Goal: Task Accomplishment & Management: Manage account settings

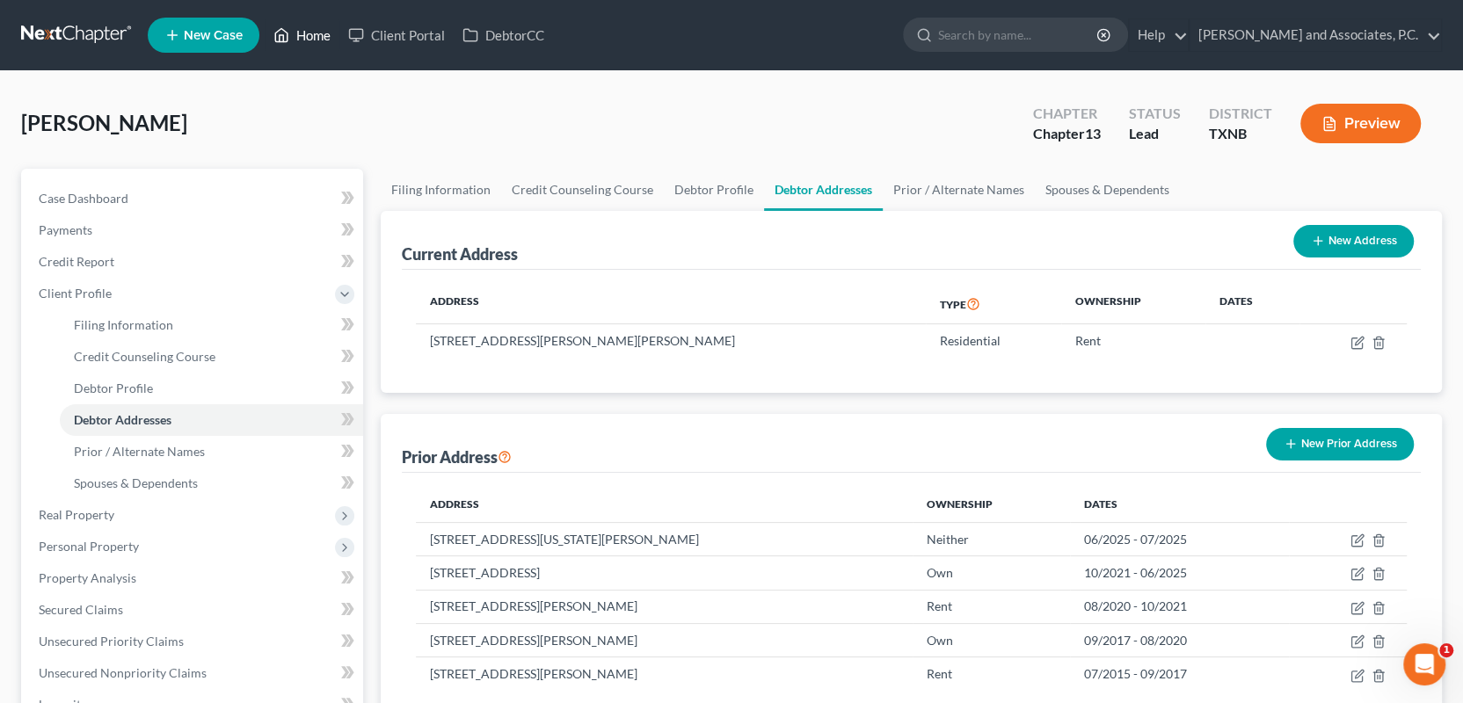
click at [314, 34] on link "Home" at bounding box center [302, 35] width 75 height 32
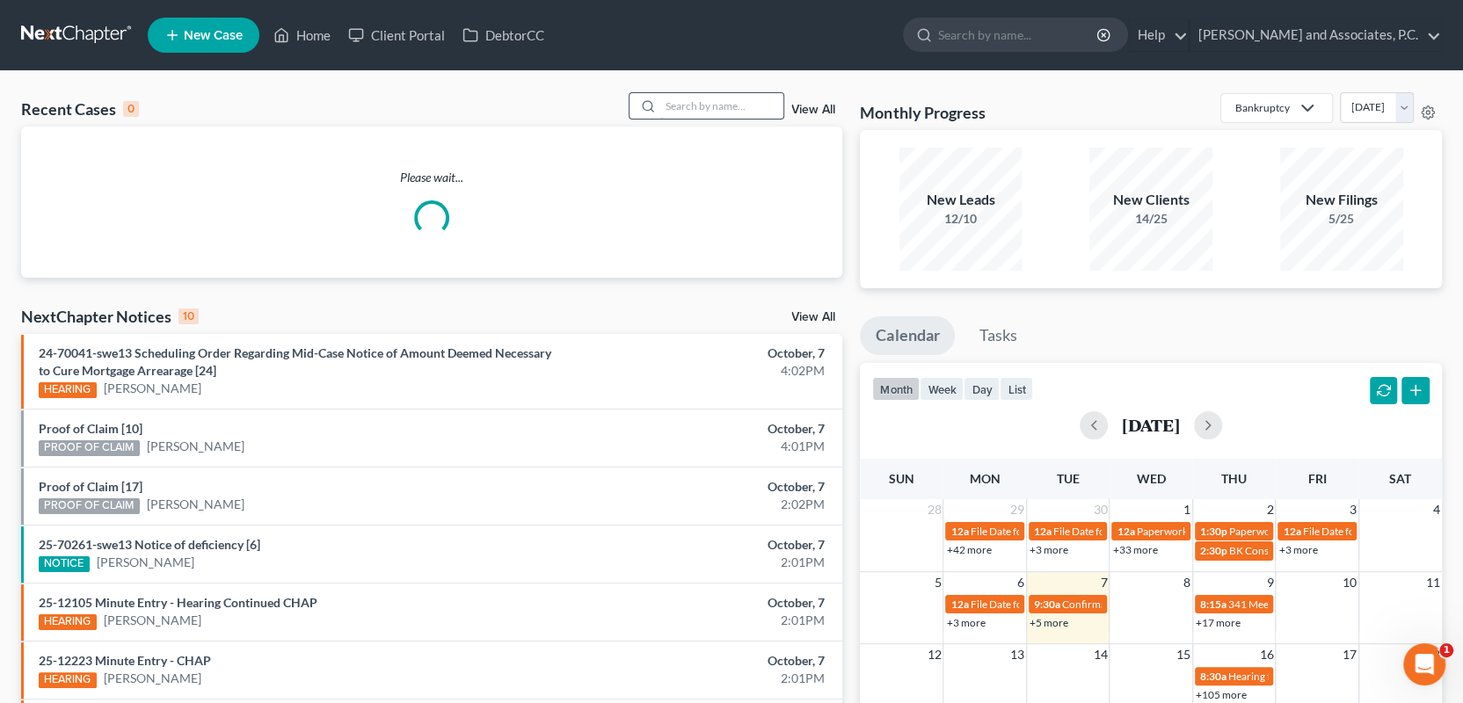
click at [711, 105] on input "search" at bounding box center [721, 105] width 123 height 25
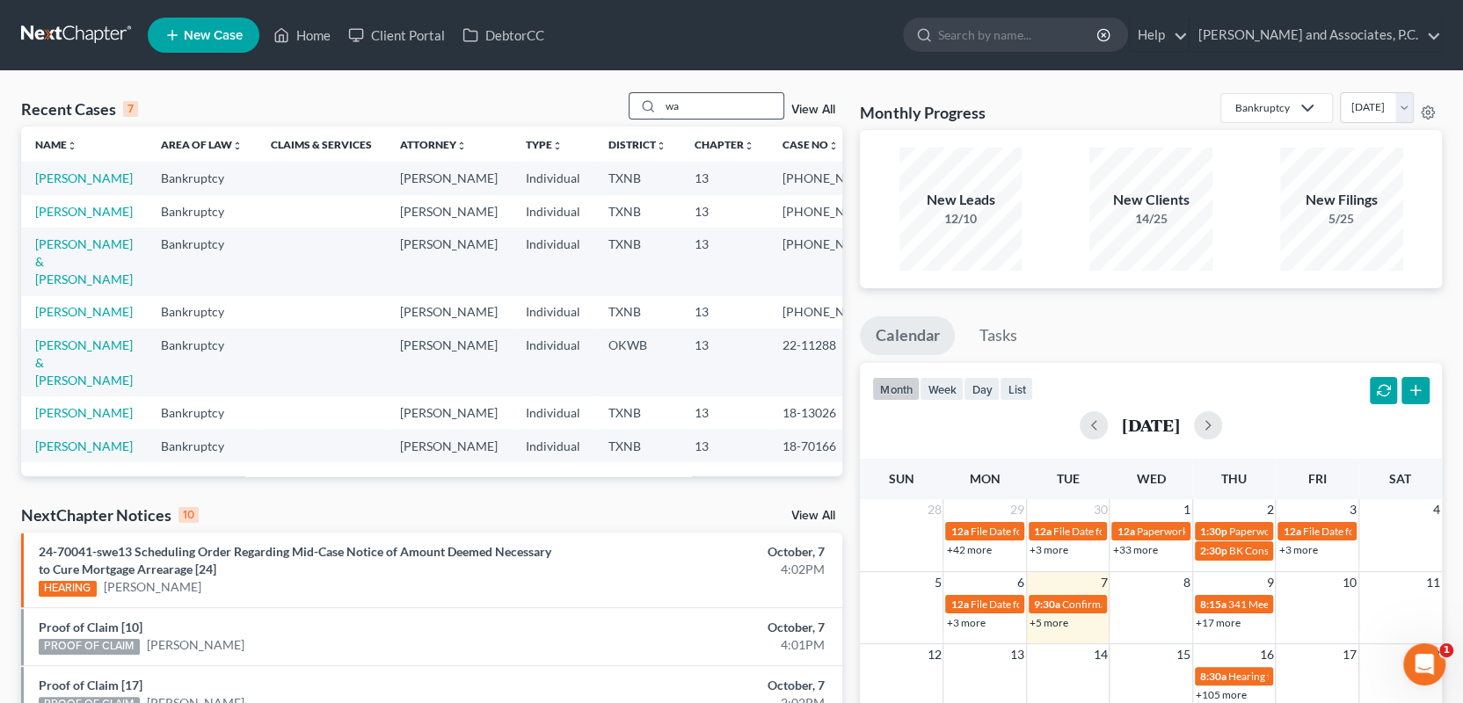
type input "w"
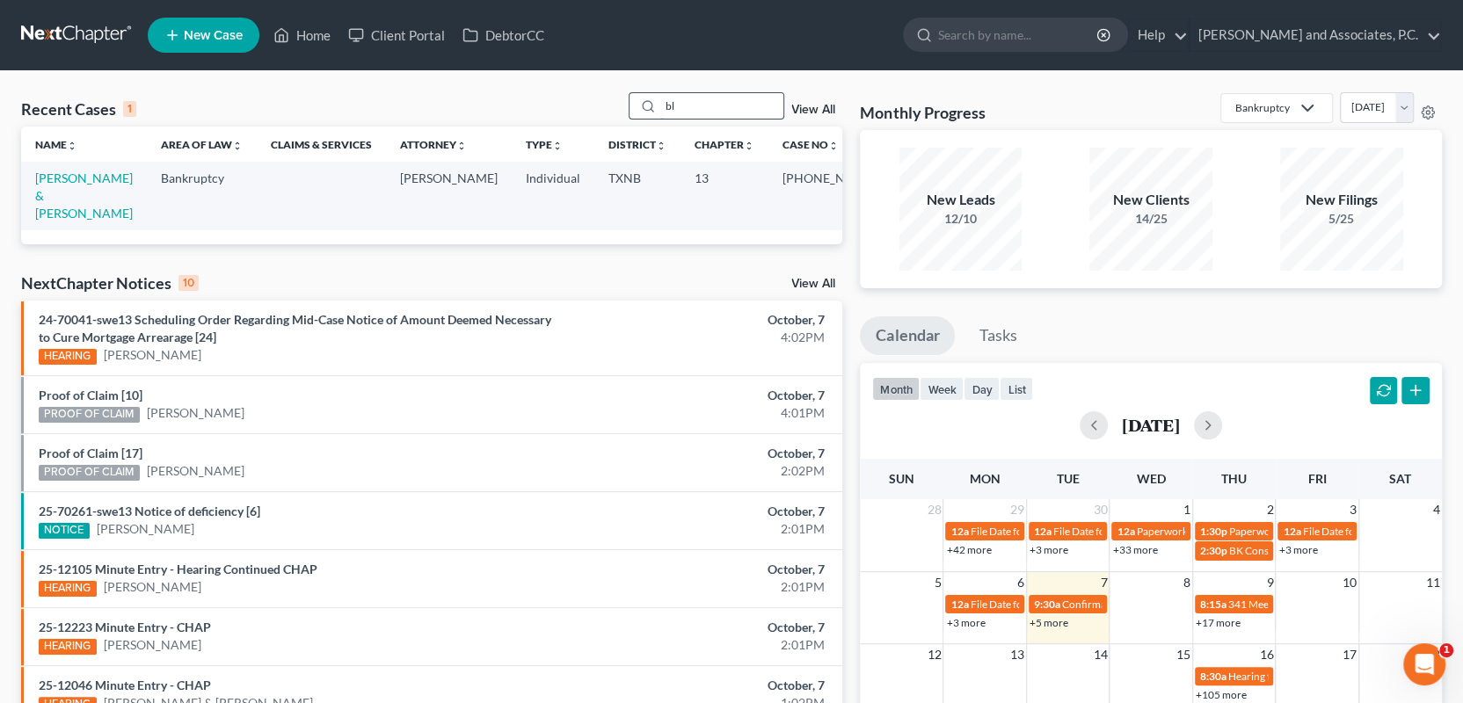
type input "b"
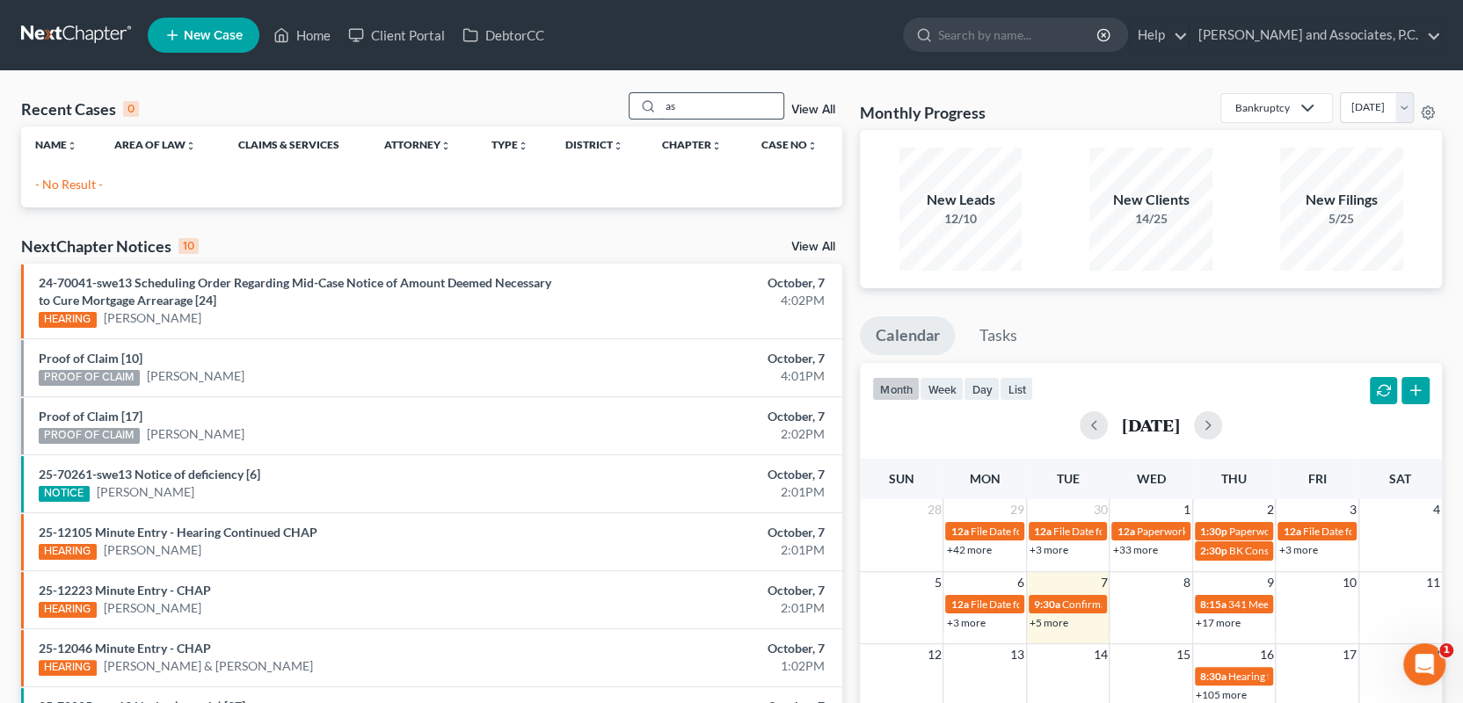
type input "a"
type input "O"
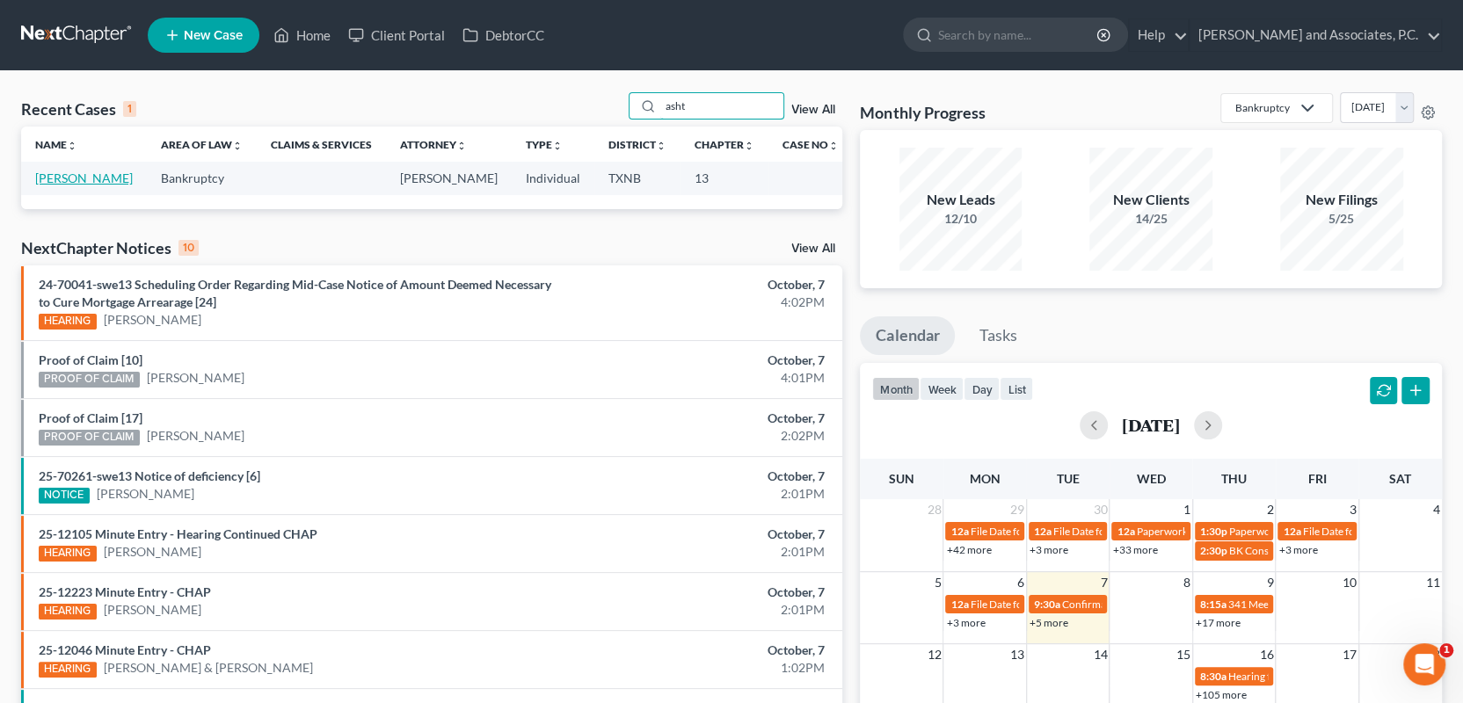
type input "asht"
click at [94, 179] on link "[PERSON_NAME]" at bounding box center [84, 178] width 98 height 15
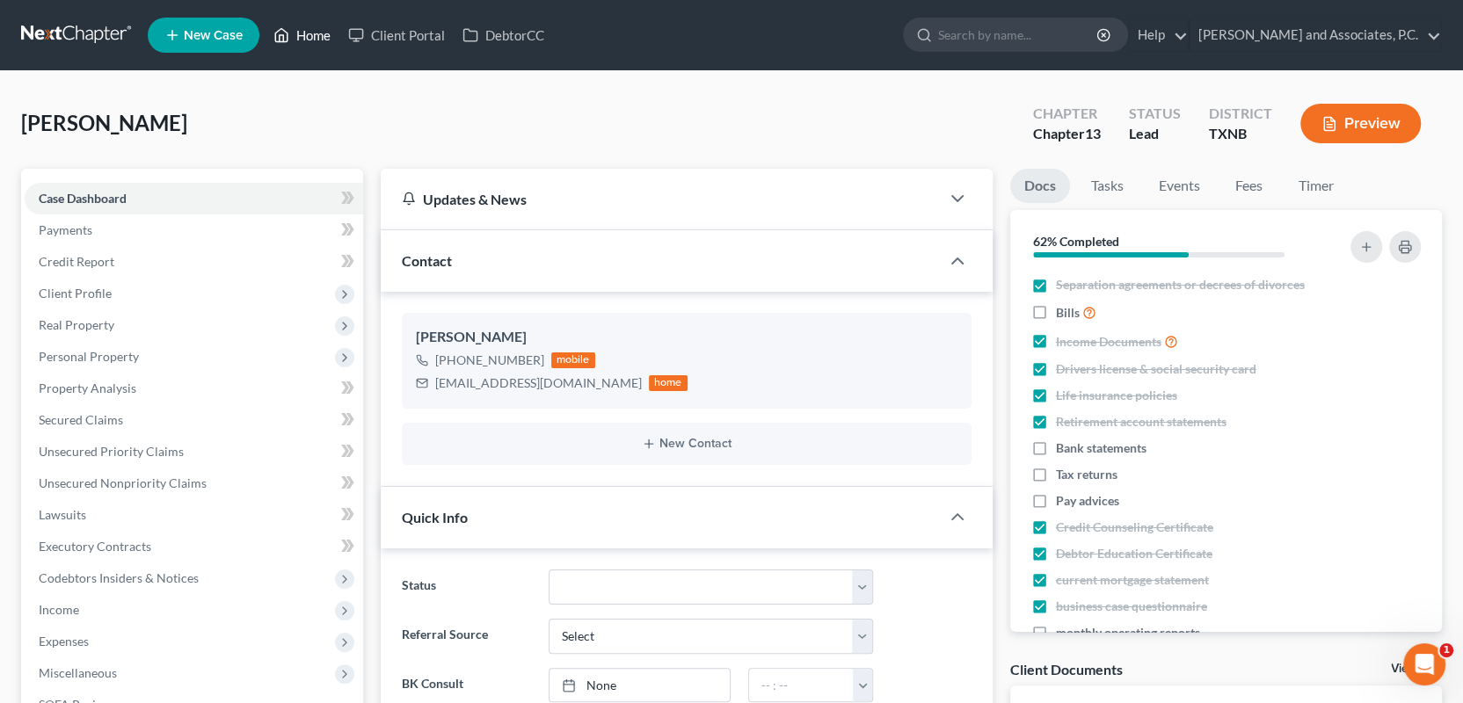
click at [314, 37] on link "Home" at bounding box center [302, 35] width 75 height 32
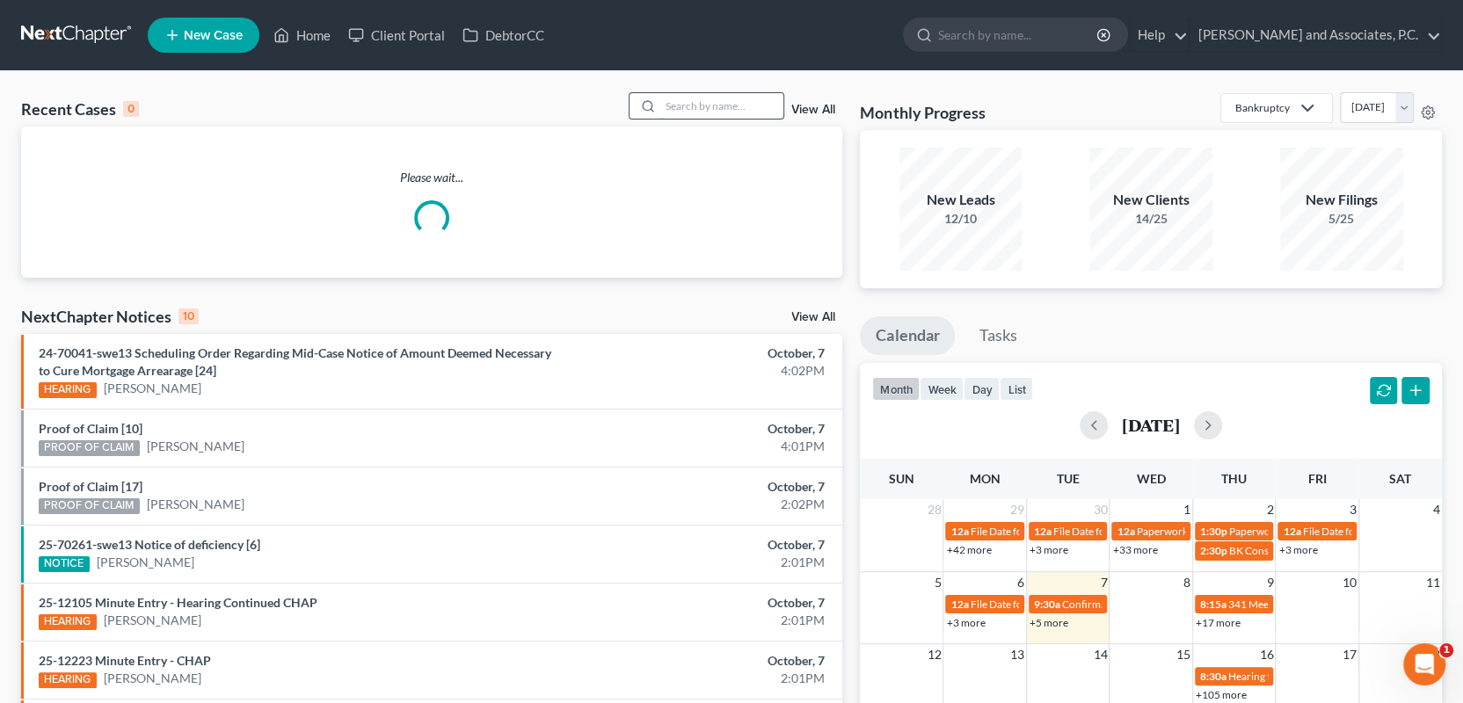
click at [713, 105] on input "search" at bounding box center [721, 105] width 123 height 25
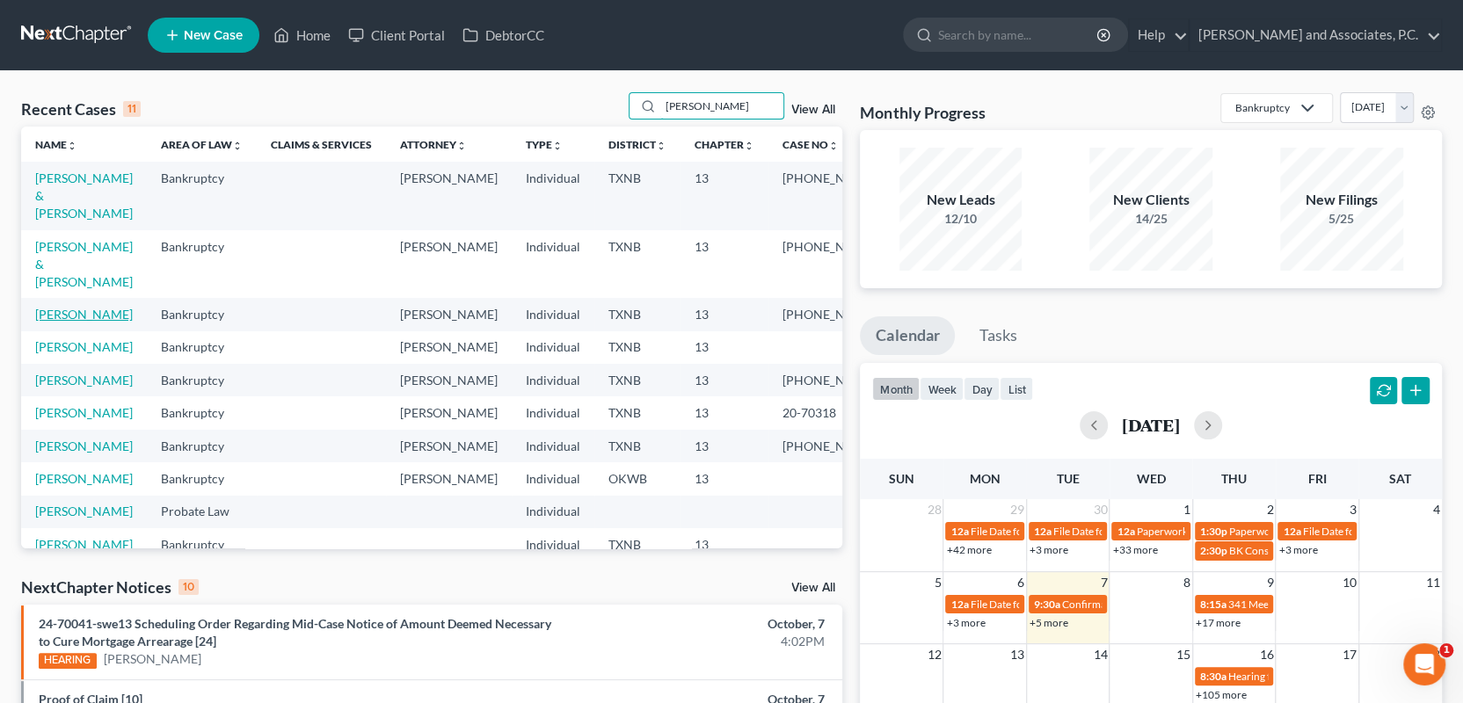
type input "[PERSON_NAME]"
click at [92, 307] on link "[PERSON_NAME]" at bounding box center [84, 314] width 98 height 15
select select "1"
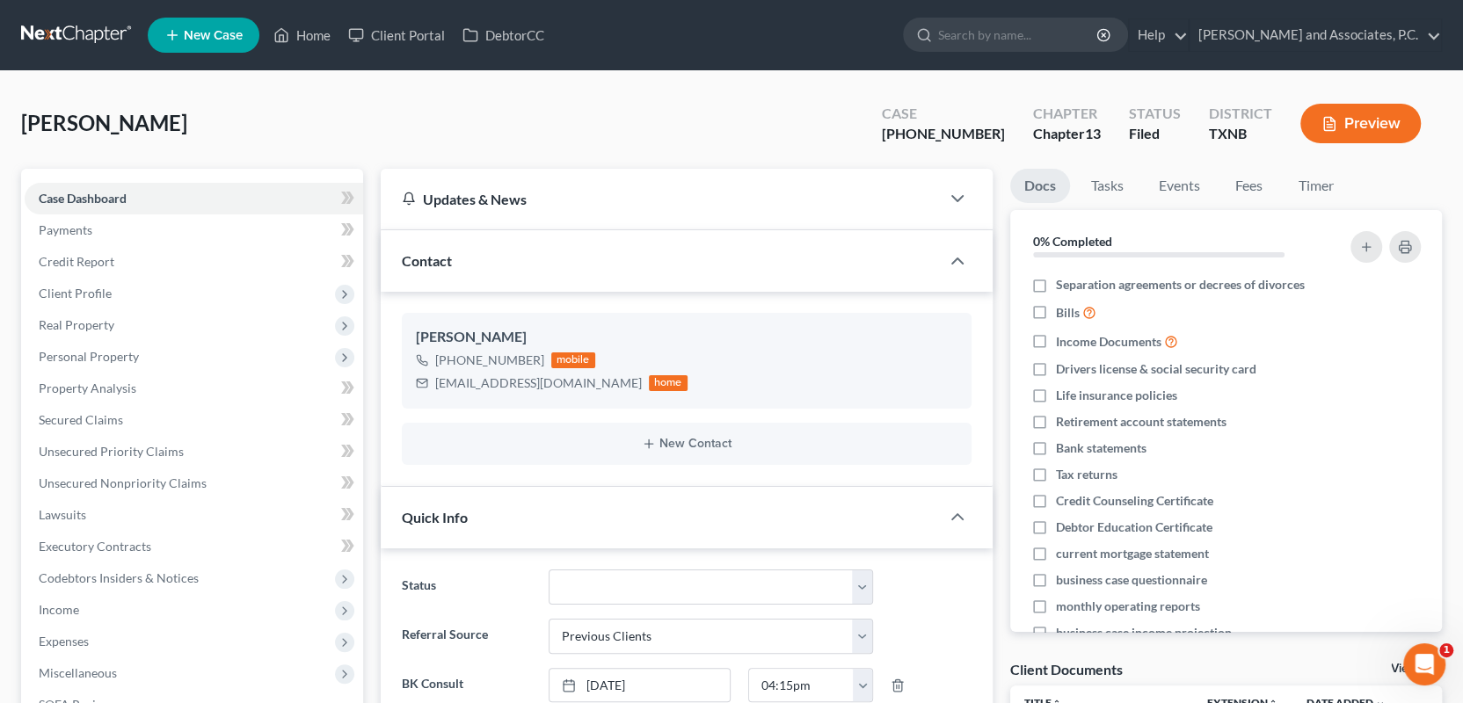
scroll to position [1270, 0]
click at [324, 40] on link "Home" at bounding box center [302, 35] width 75 height 32
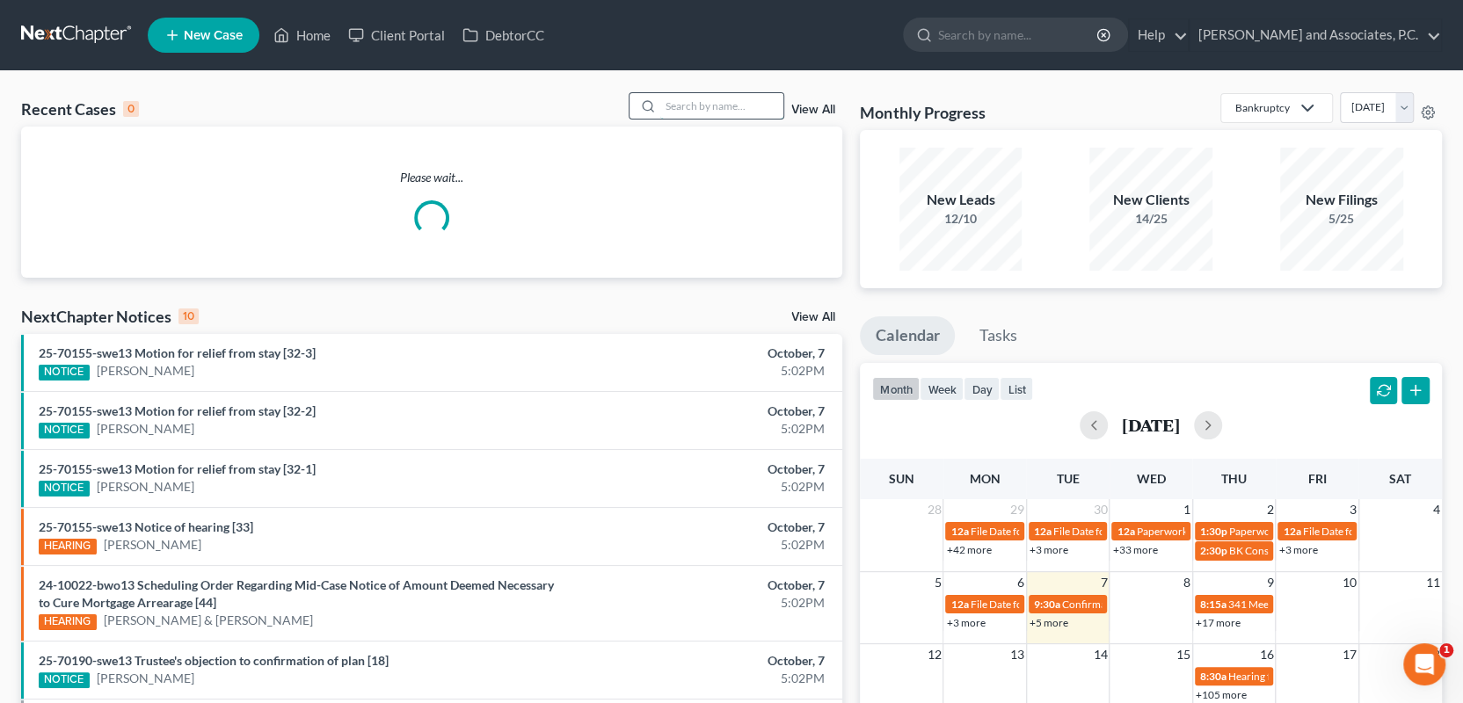
click at [689, 100] on input "search" at bounding box center [721, 105] width 123 height 25
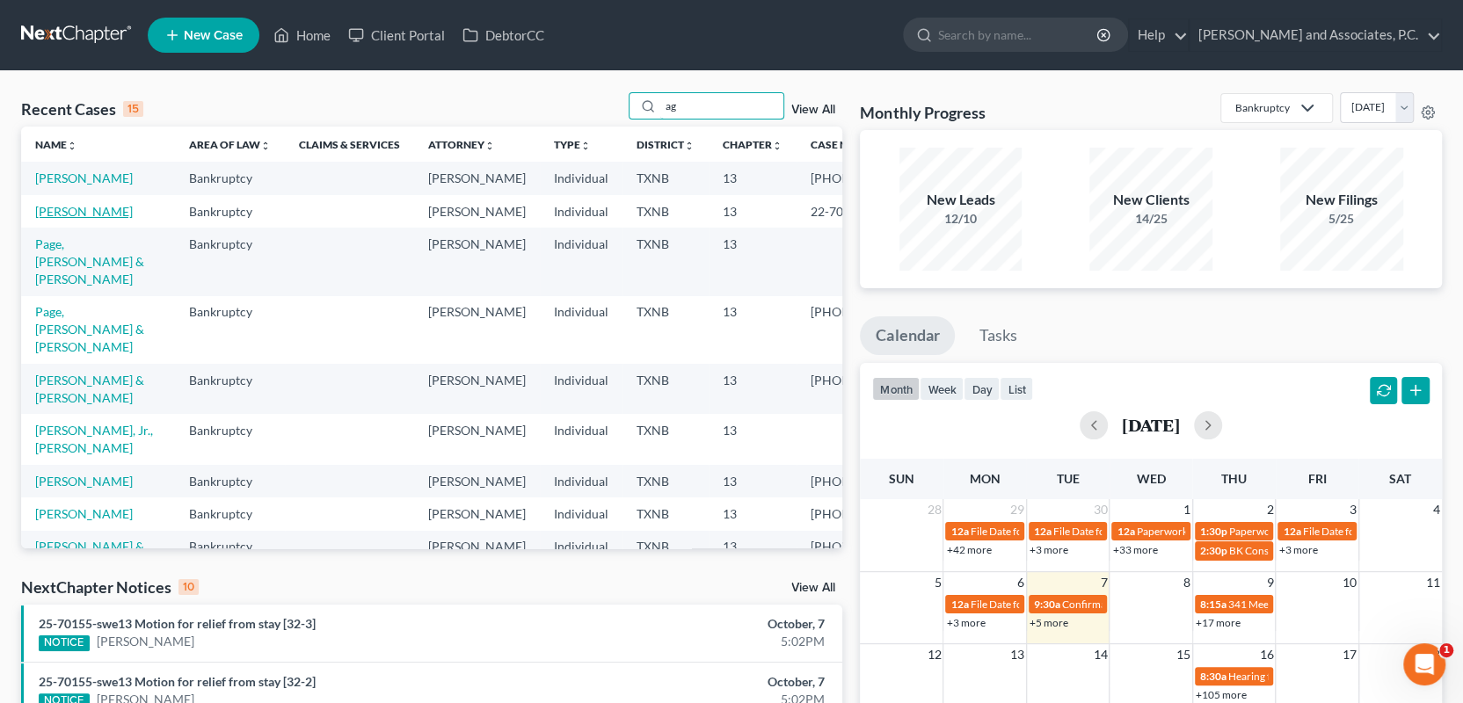
type input "ag"
click at [70, 219] on link "[PERSON_NAME]" at bounding box center [84, 211] width 98 height 15
select select "1"
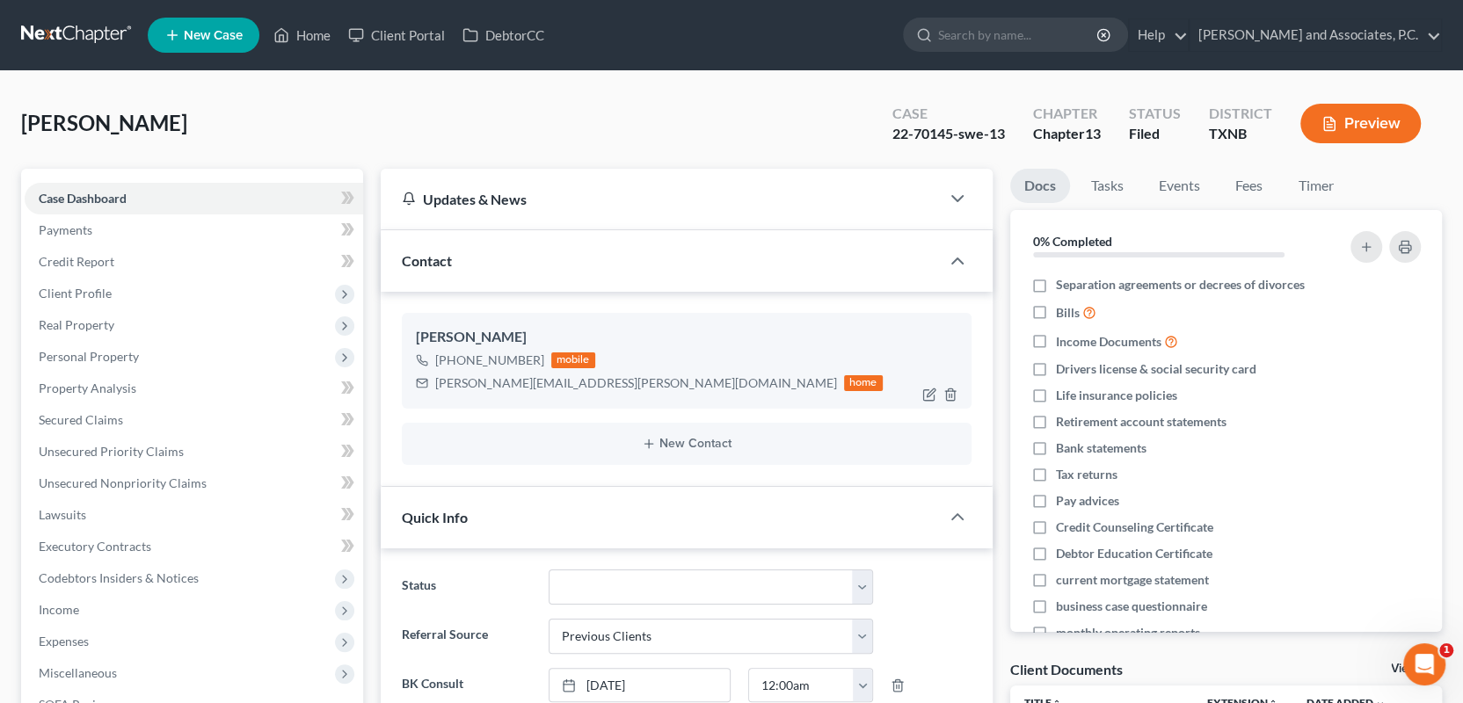
scroll to position [356, 0]
click at [64, 293] on span "Client Profile" at bounding box center [75, 293] width 73 height 15
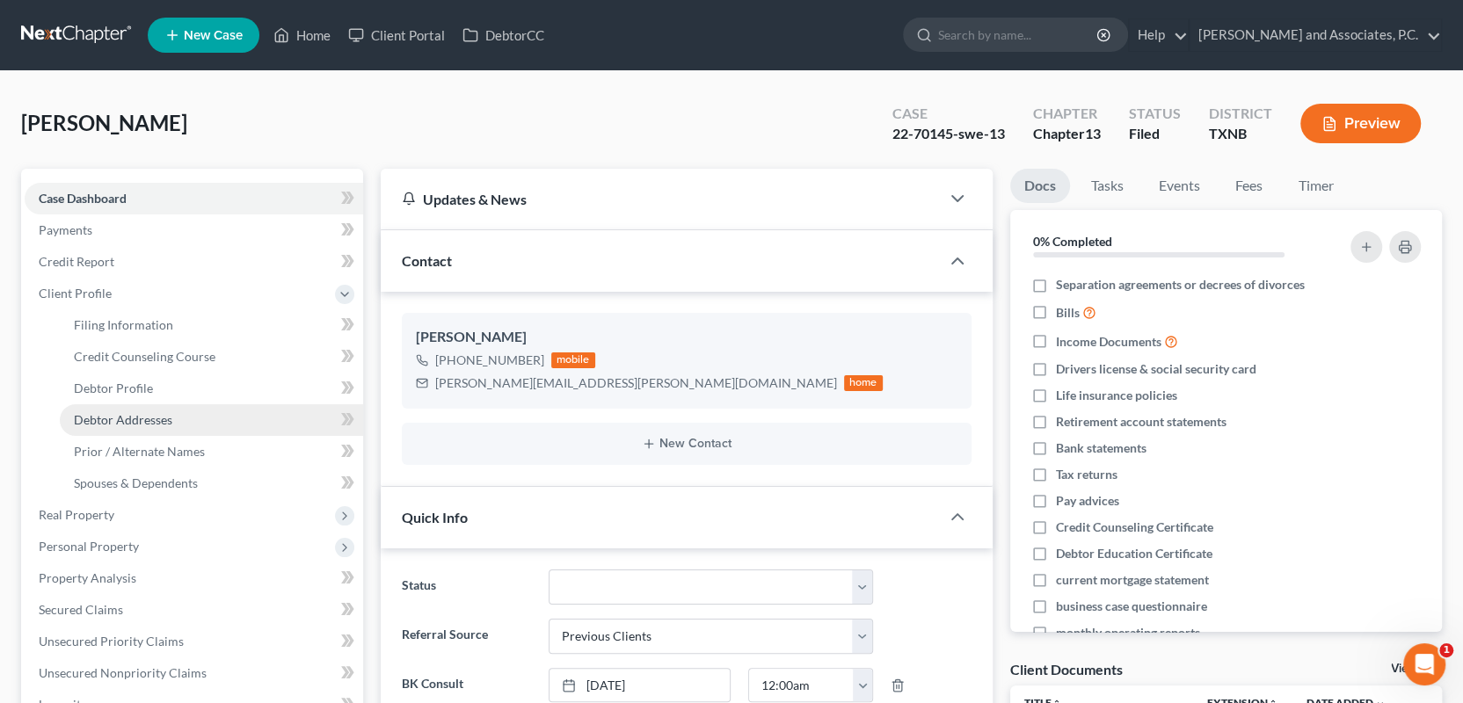
click at [80, 423] on span "Debtor Addresses" at bounding box center [123, 419] width 98 height 15
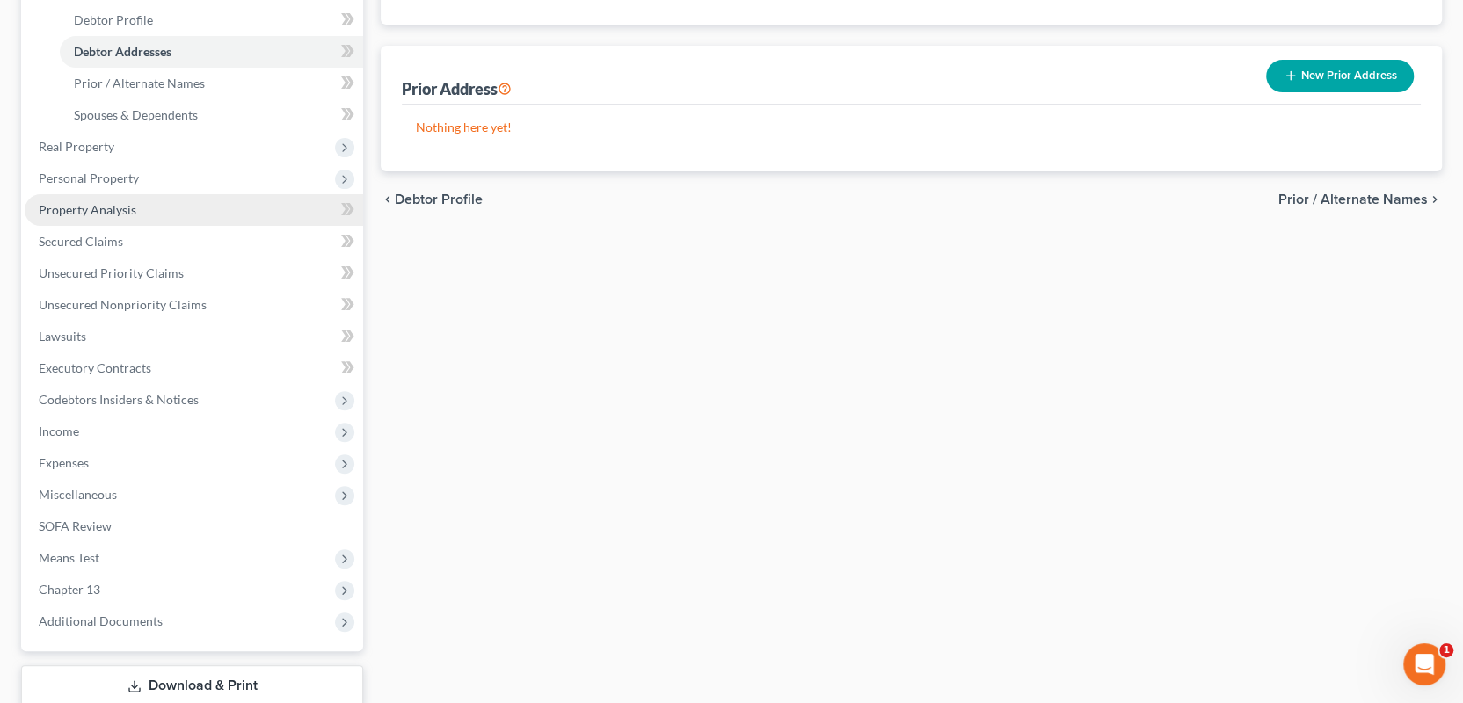
scroll to position [437, 0]
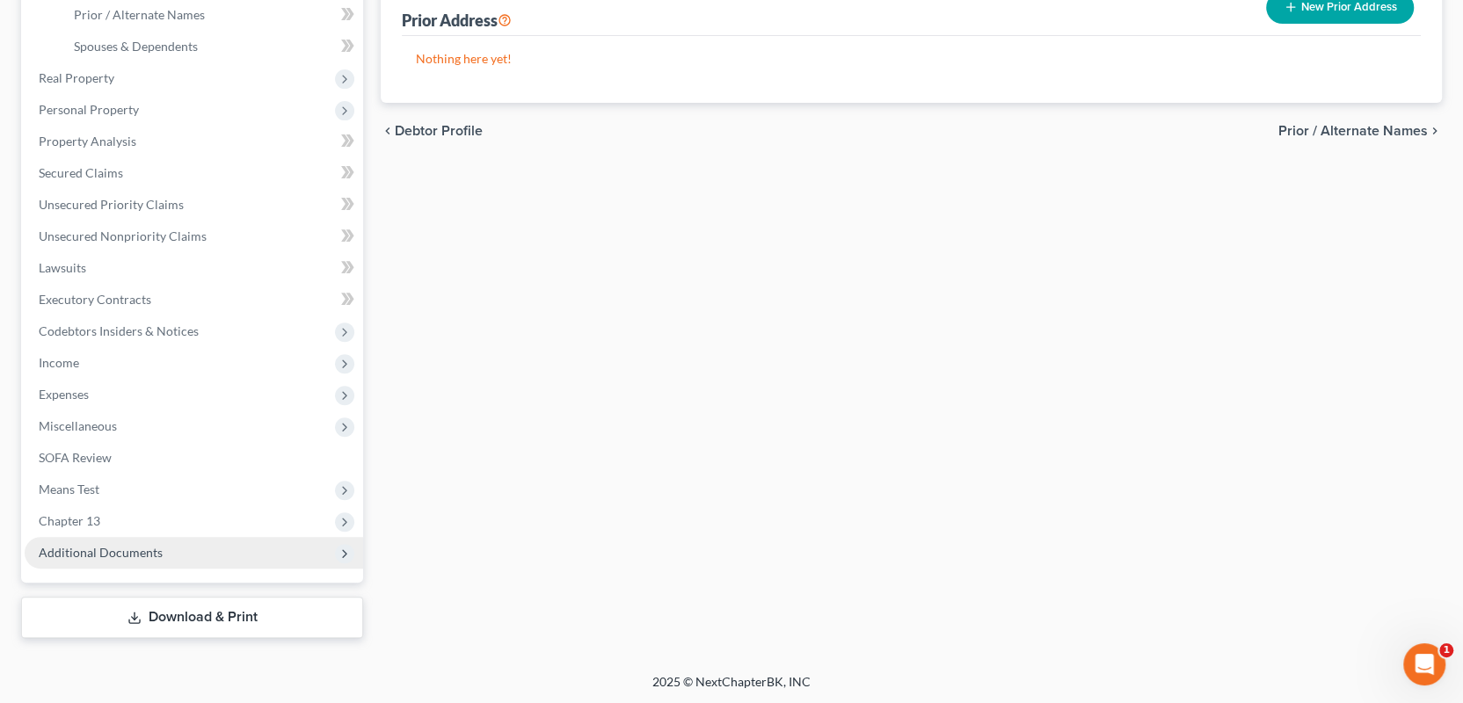
click at [91, 557] on span "Additional Documents" at bounding box center [101, 552] width 124 height 15
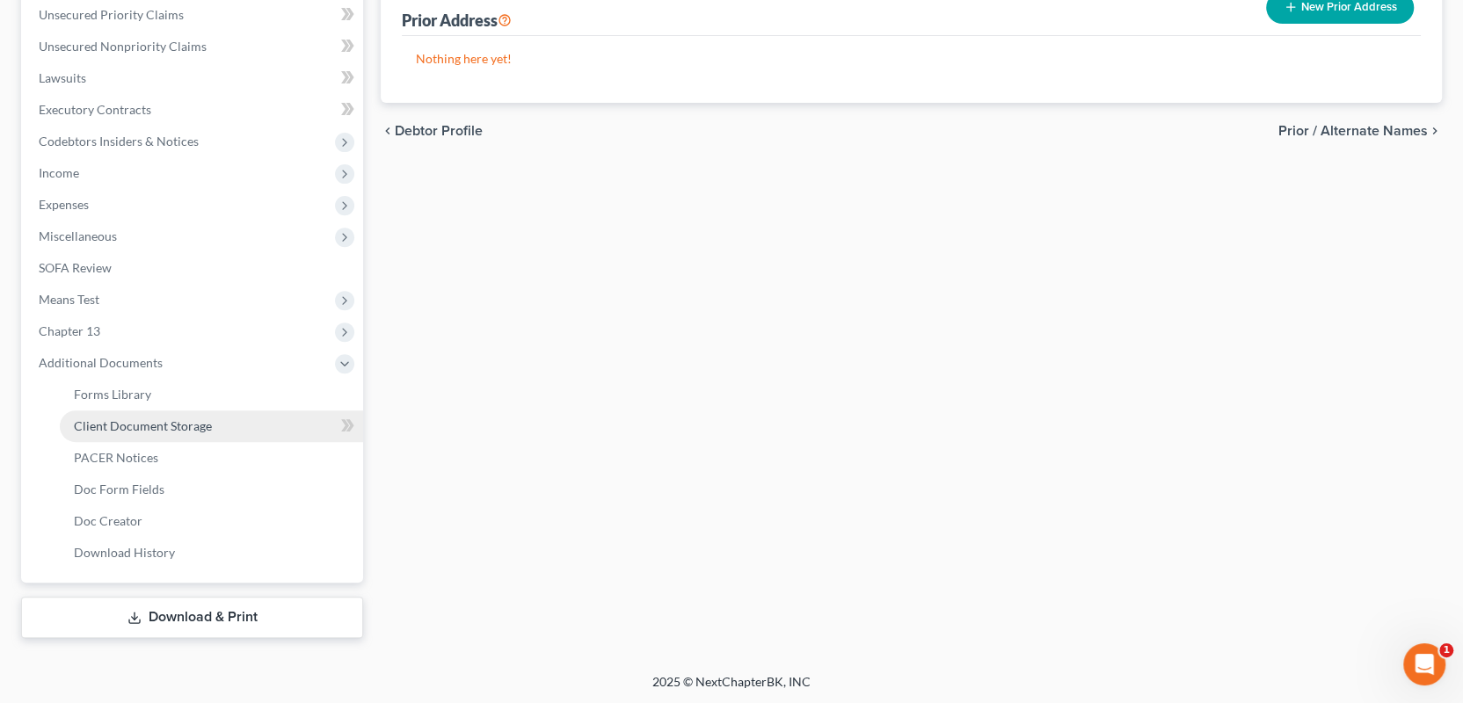
click at [119, 427] on span "Client Document Storage" at bounding box center [143, 425] width 138 height 15
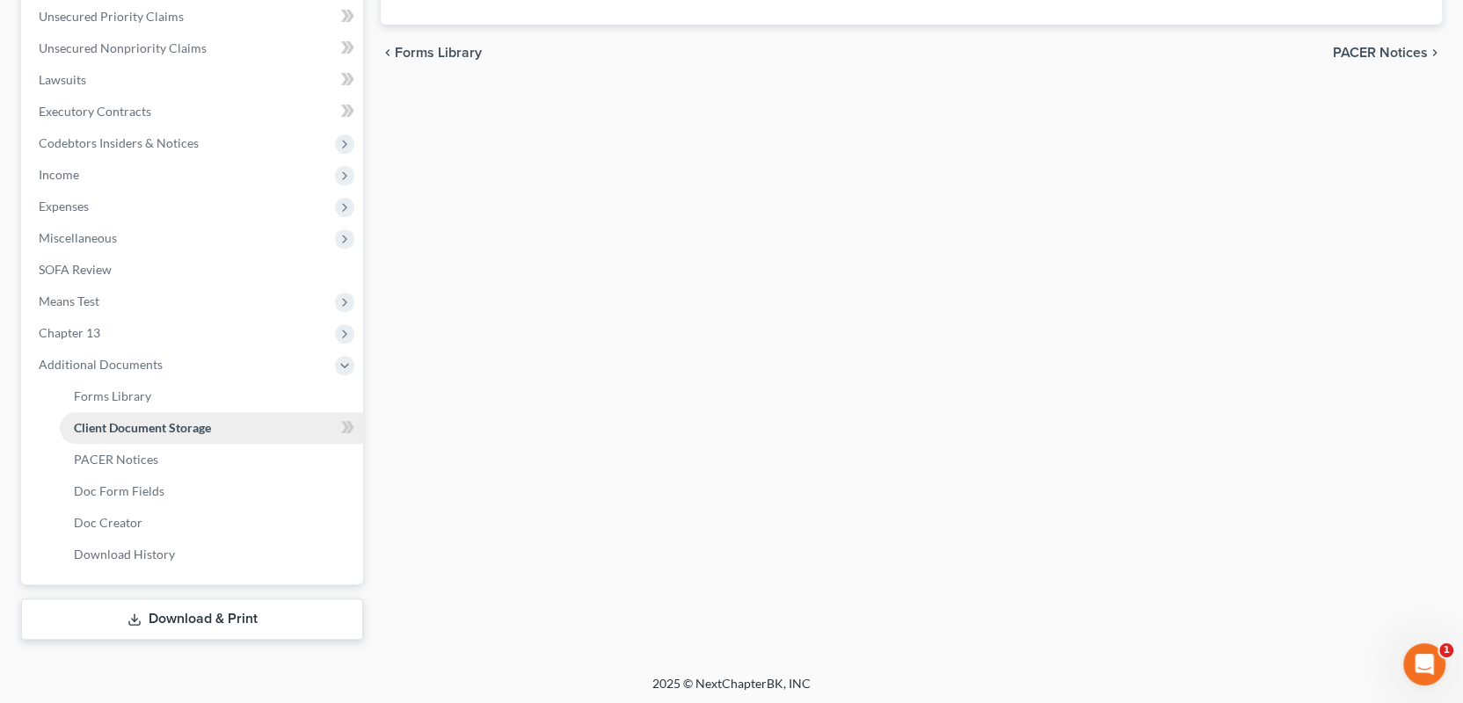
scroll to position [358, 0]
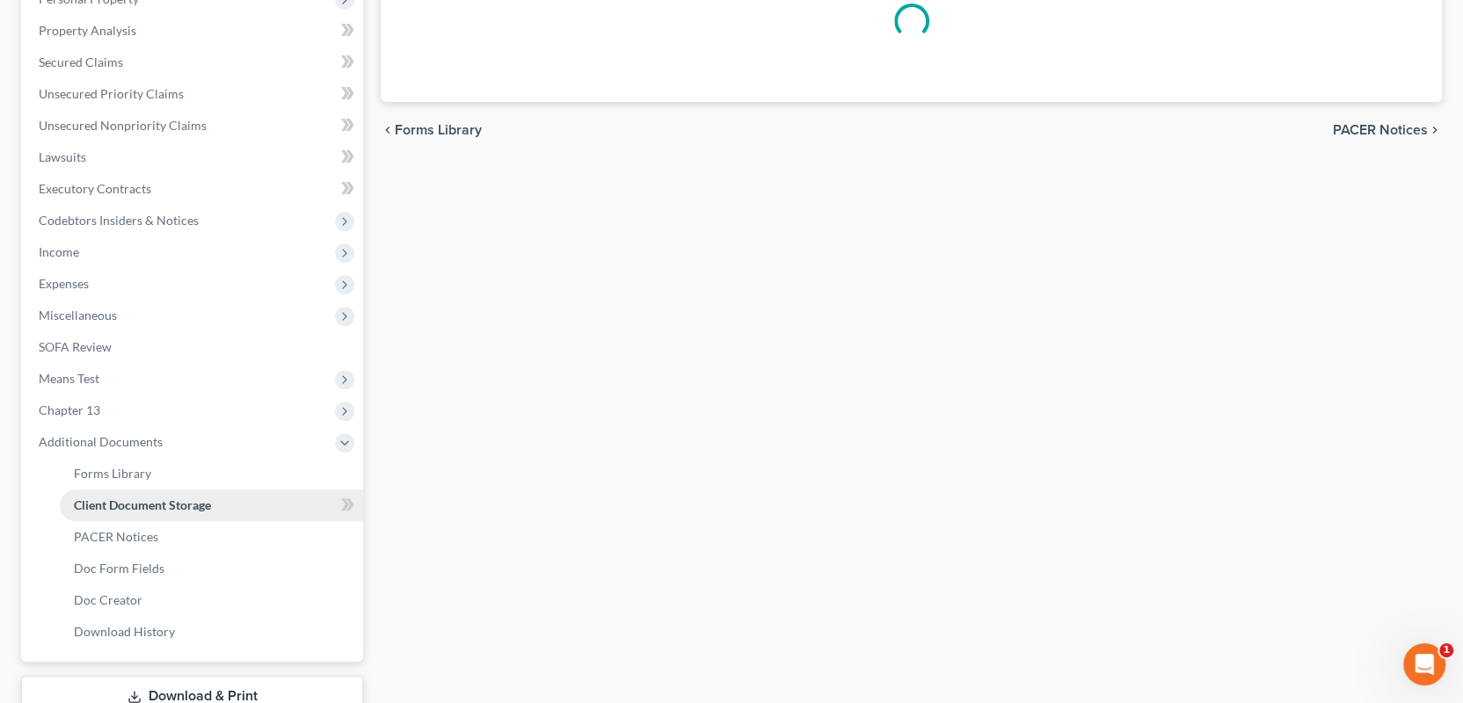
select select "10"
select select "6"
select select "21"
select select "6"
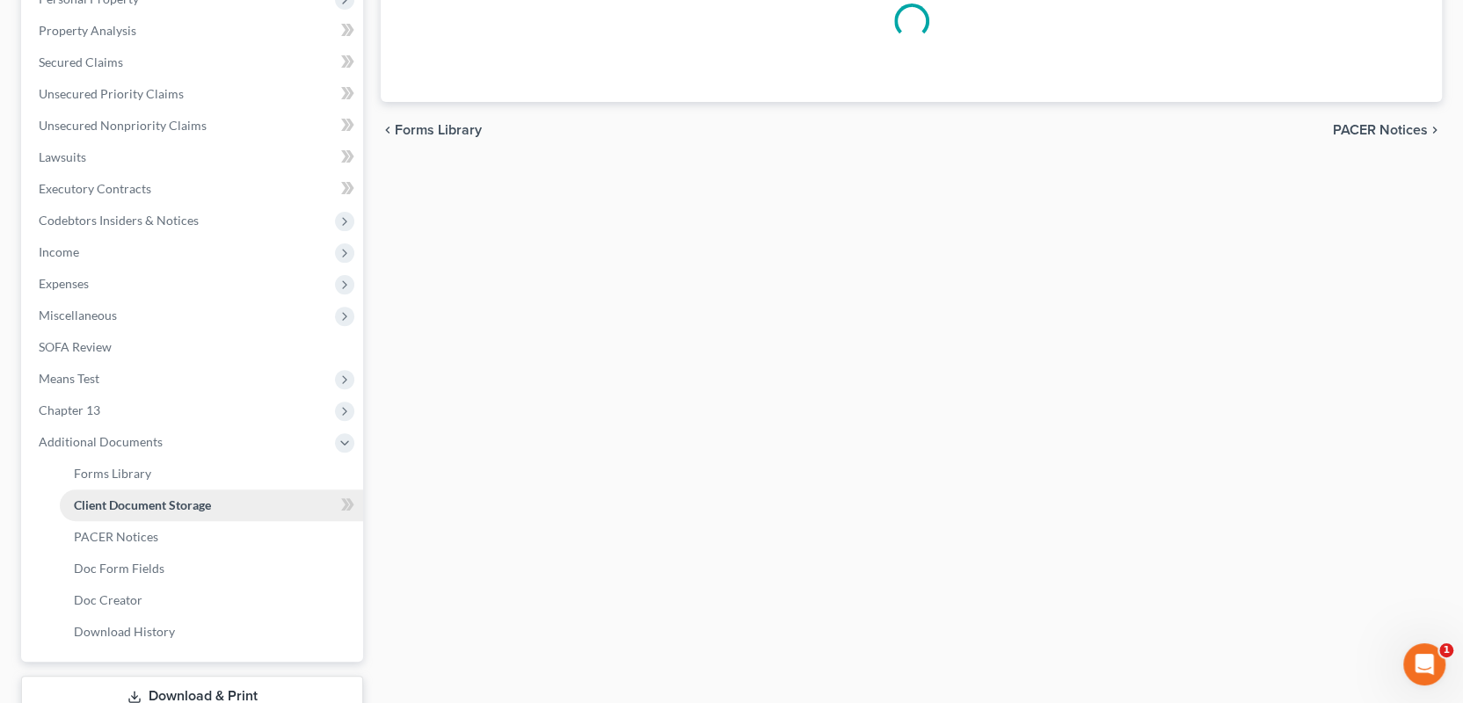
select select "6"
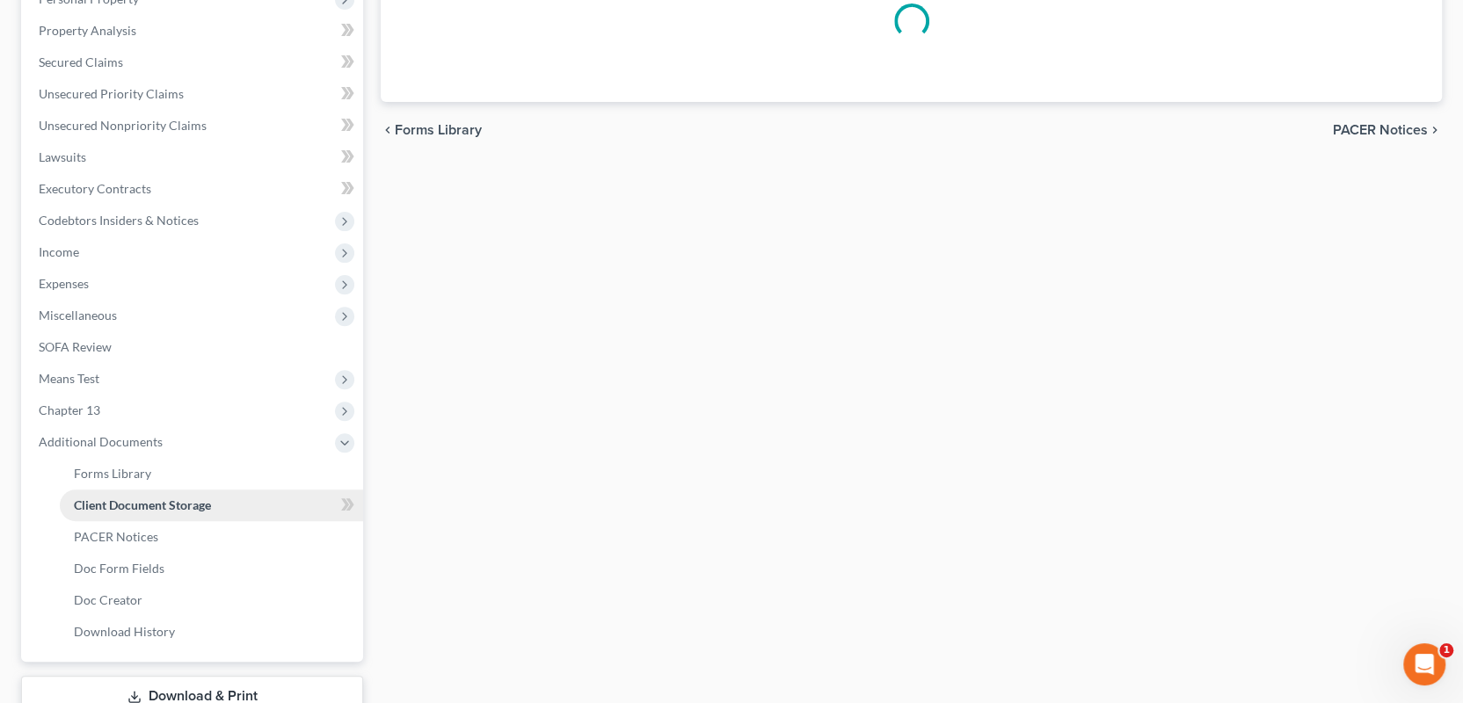
select select "6"
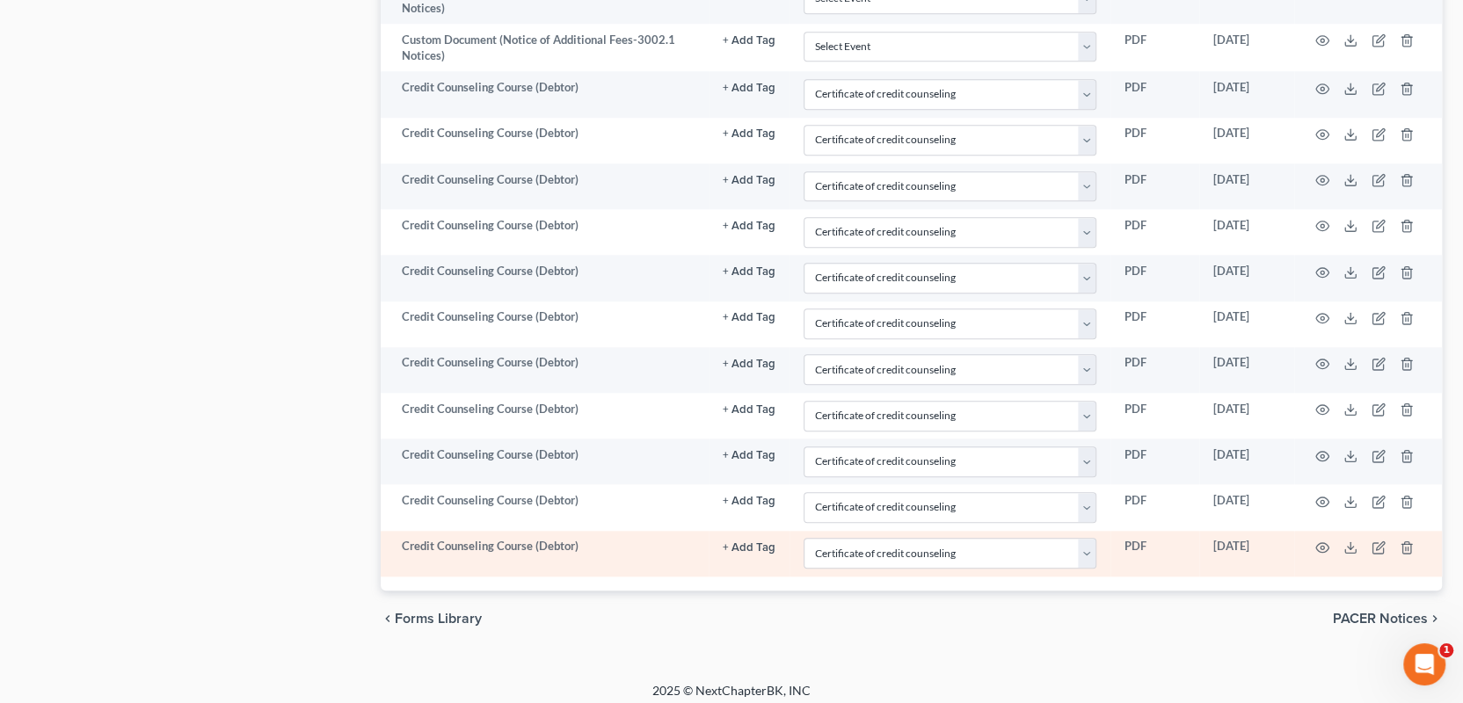
scroll to position [1251, 0]
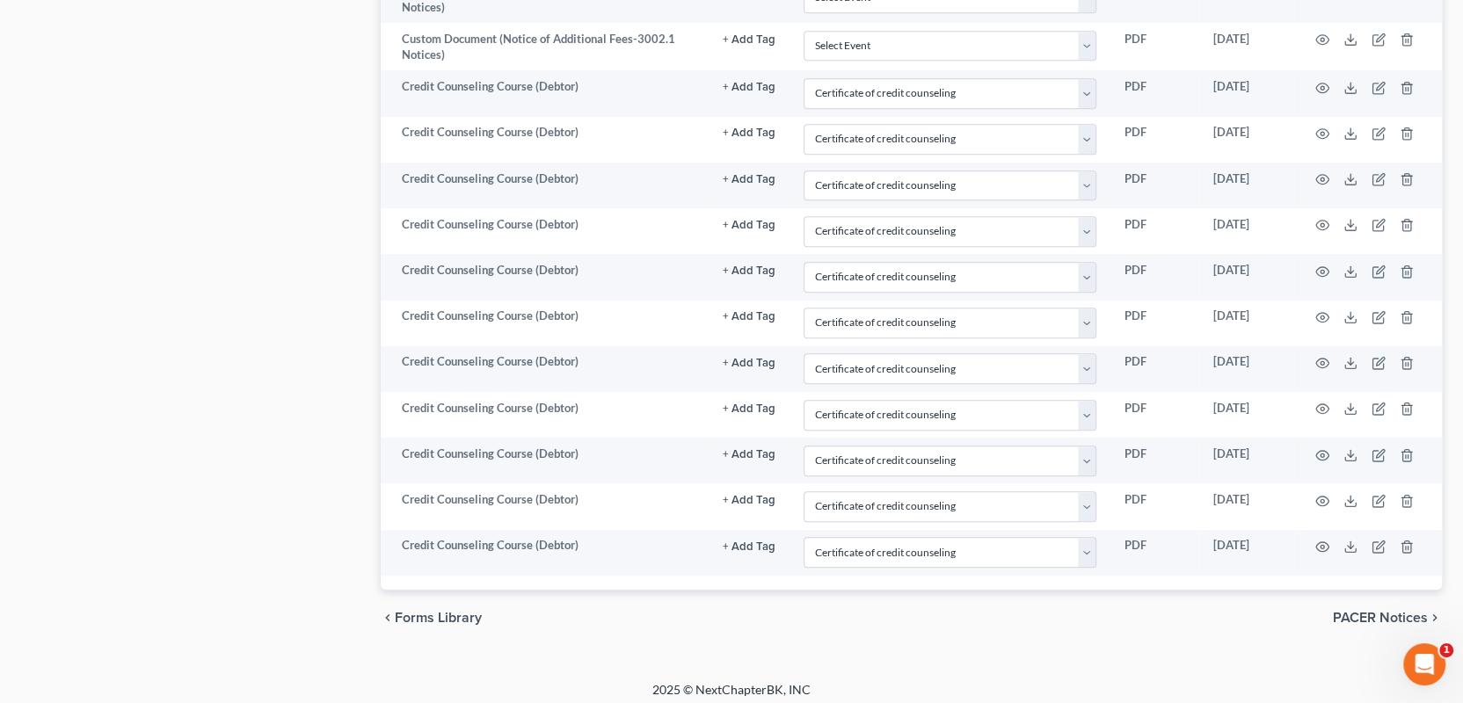
click at [1350, 612] on span "PACER Notices" at bounding box center [1380, 618] width 95 height 14
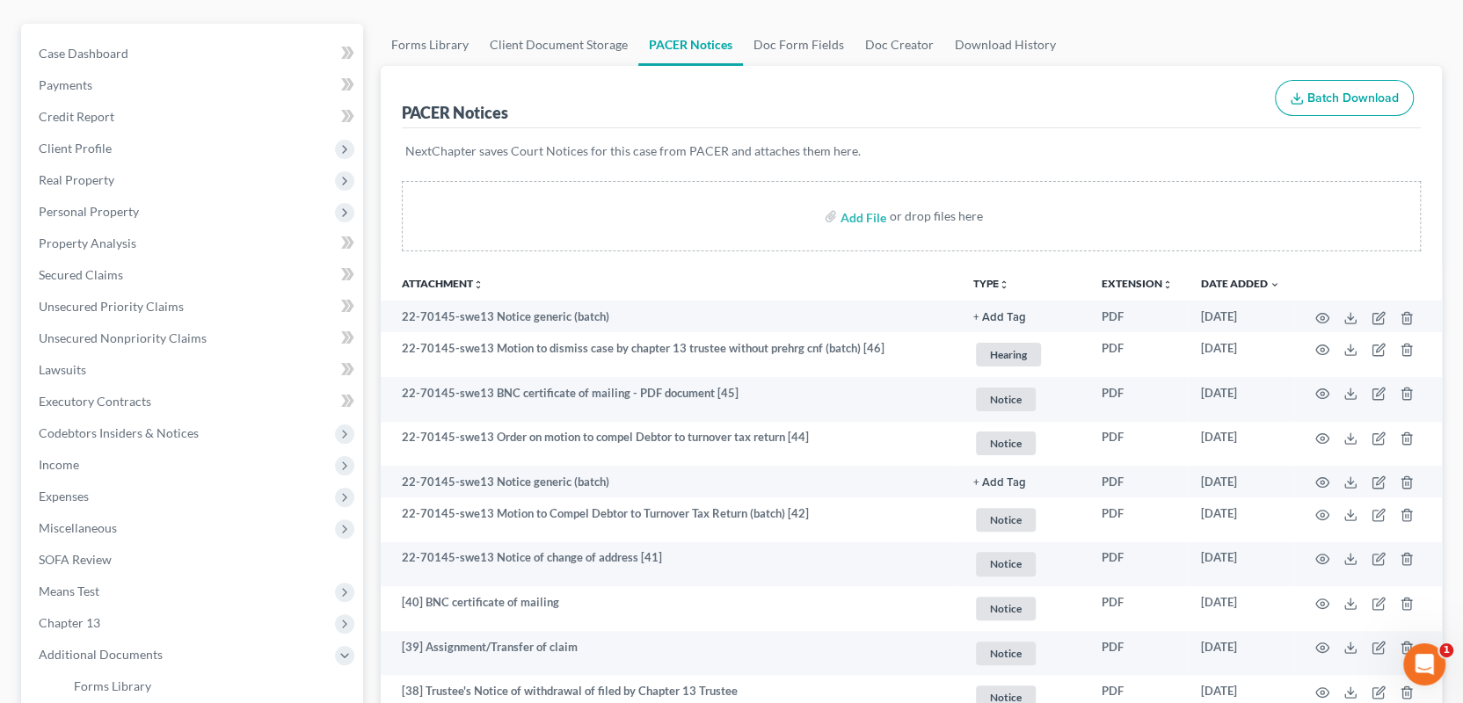
scroll to position [107, 0]
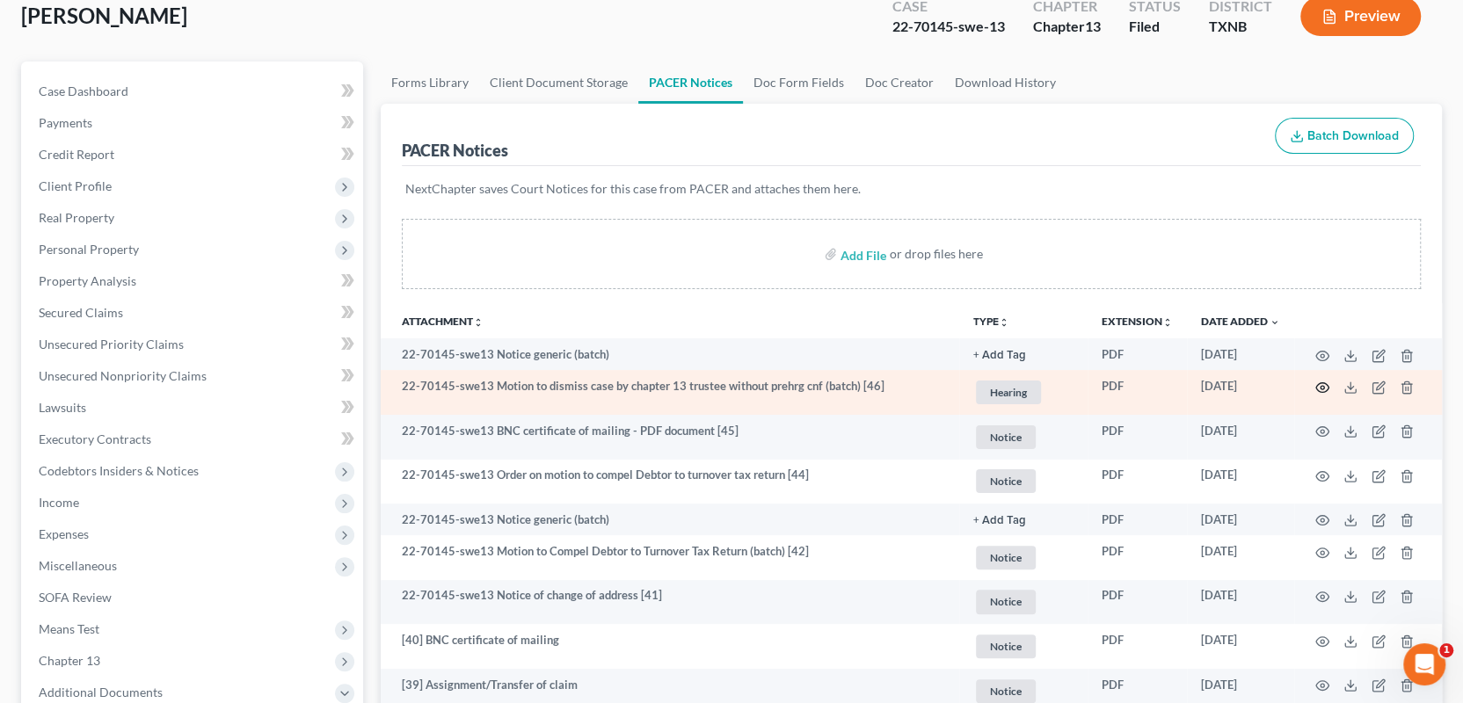
click at [1321, 384] on icon "button" at bounding box center [1322, 388] width 14 height 14
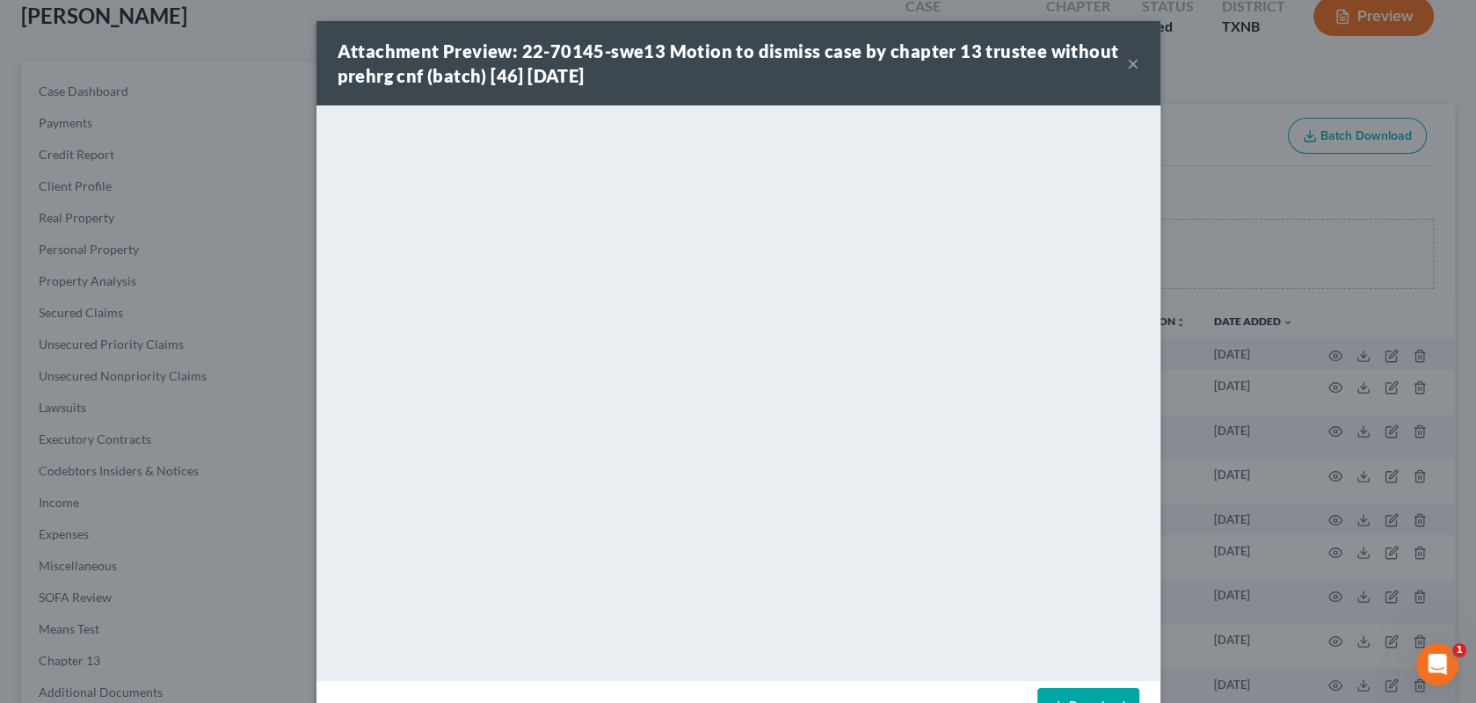
click at [1127, 60] on button "×" at bounding box center [1133, 63] width 12 height 21
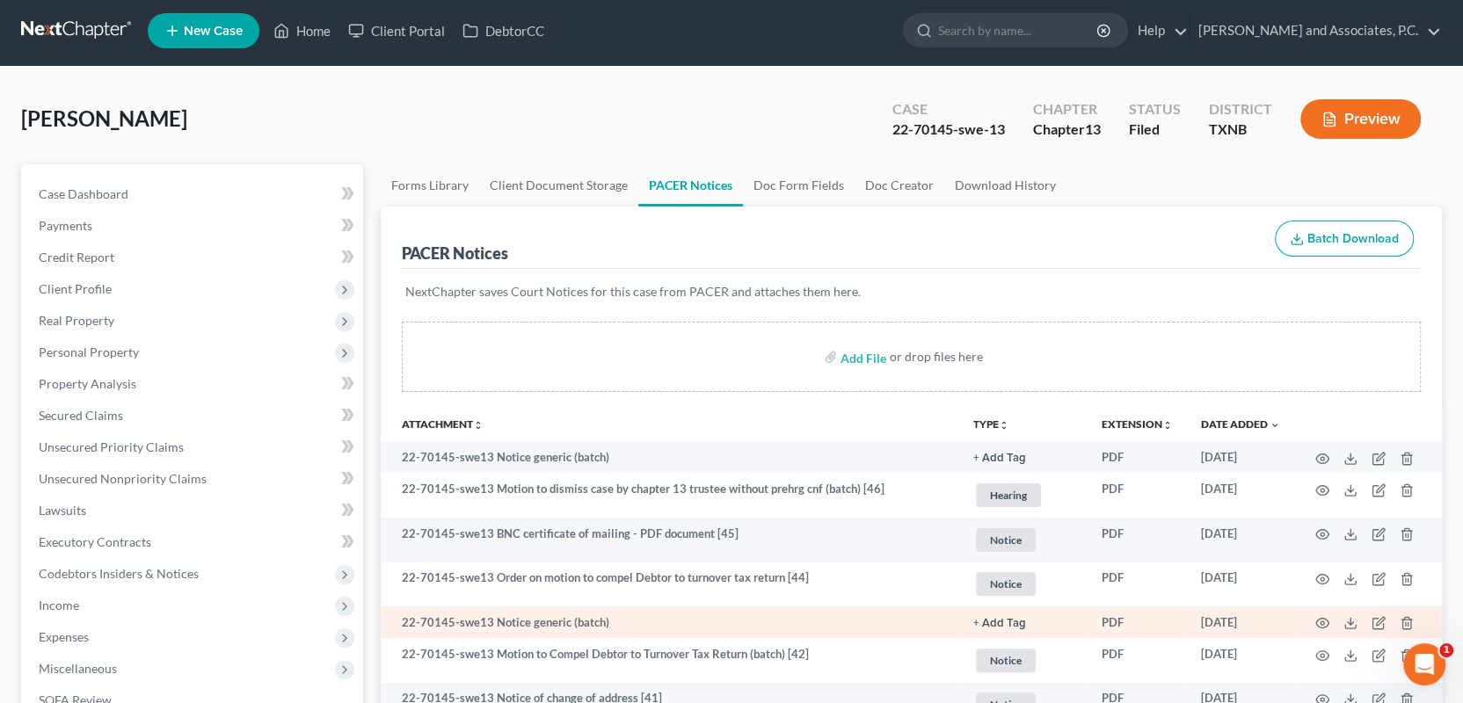
scroll to position [0, 0]
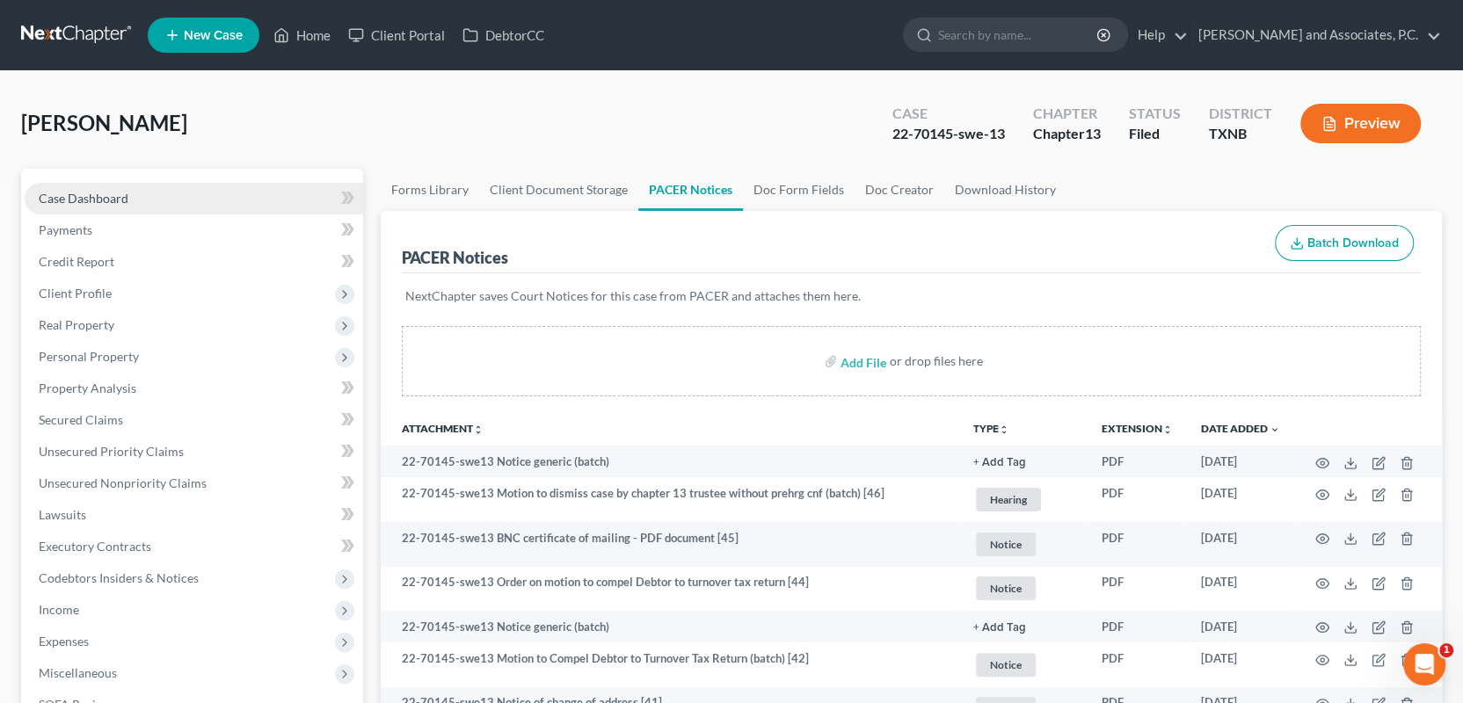
click at [124, 193] on span "Case Dashboard" at bounding box center [84, 198] width 90 height 15
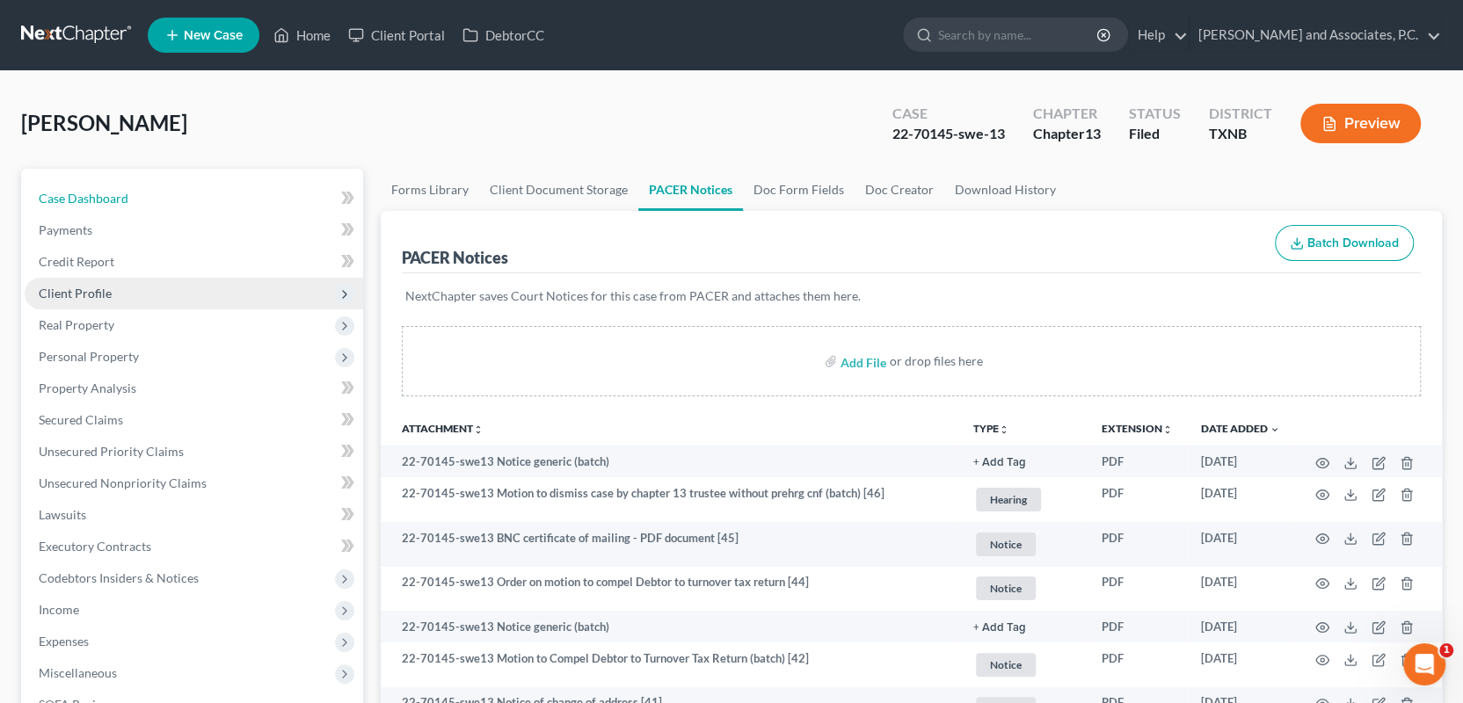
select select "1"
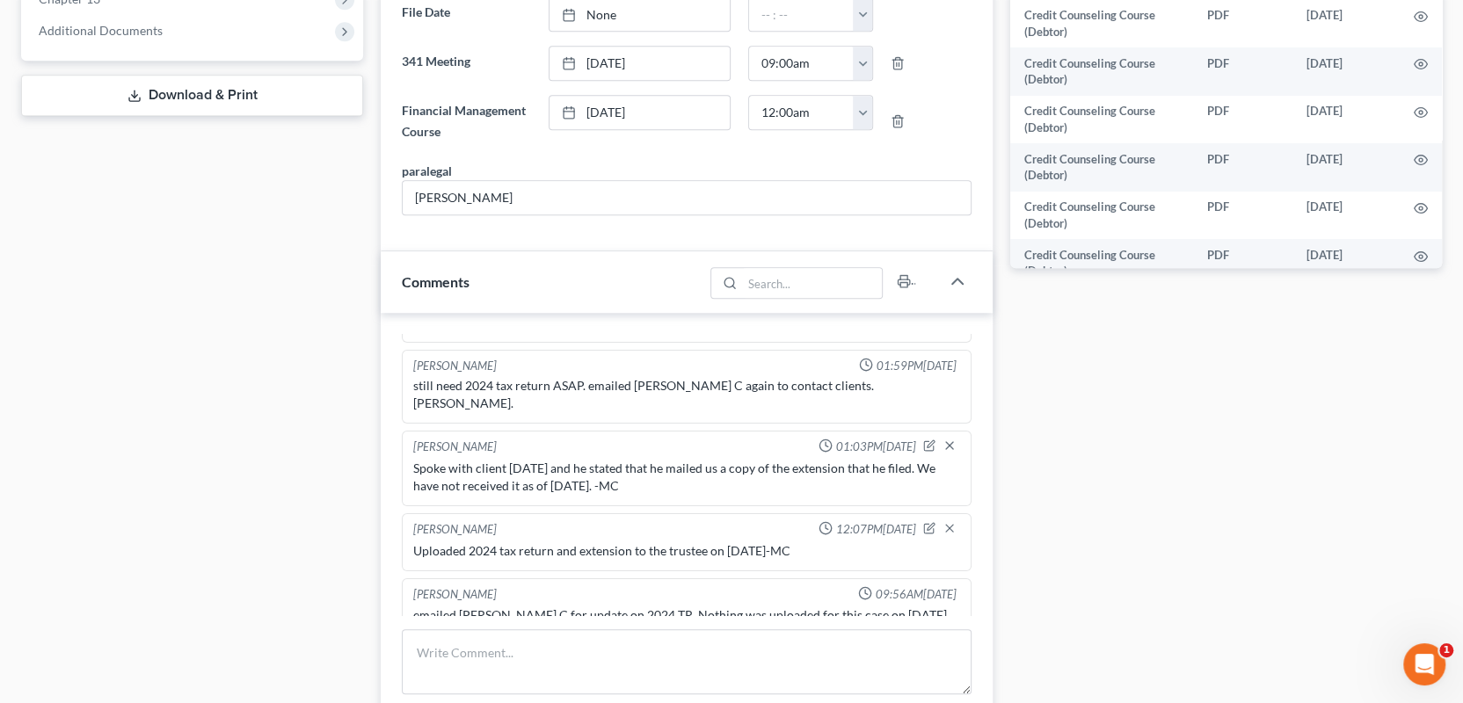
scroll to position [1055, 0]
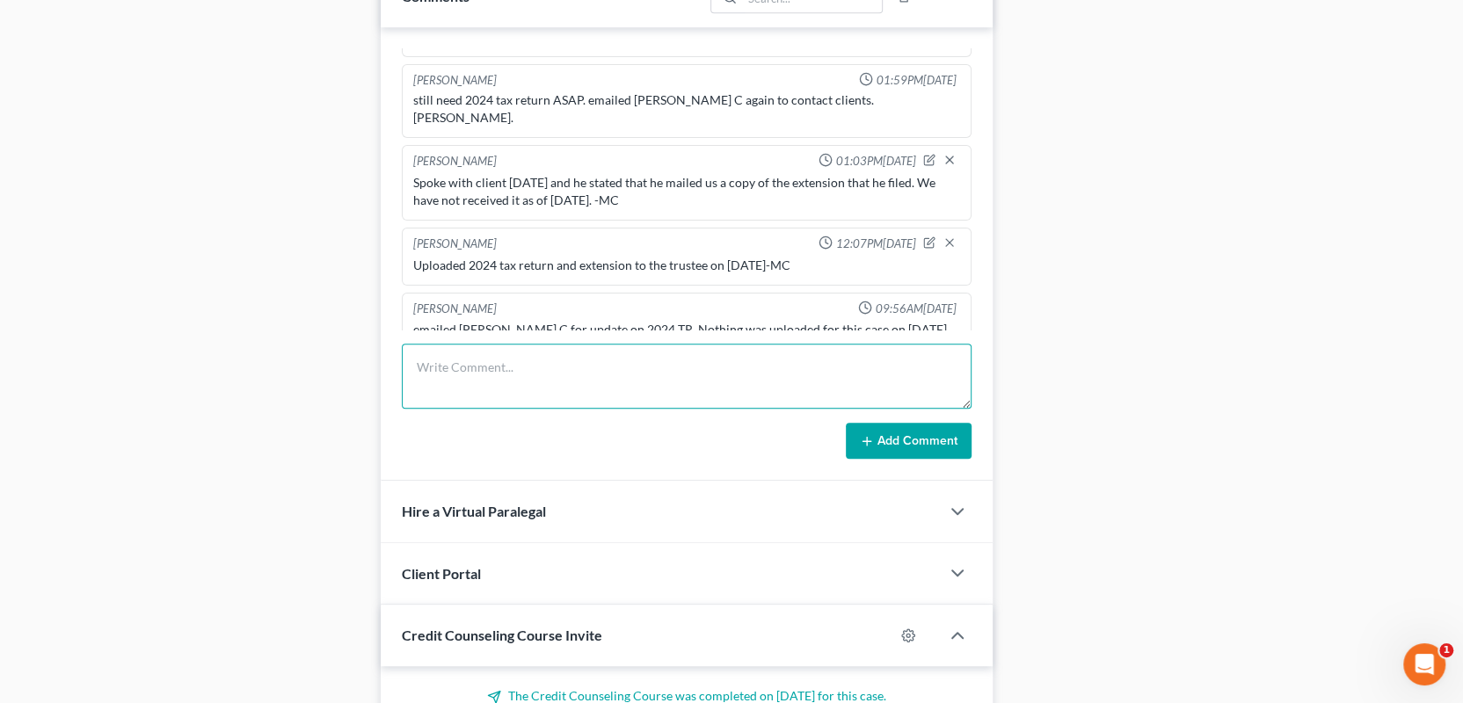
drag, startPoint x: 417, startPoint y: 370, endPoint x: 456, endPoint y: 368, distance: 39.6
click at [417, 370] on textarea at bounding box center [687, 376] width 570 height 65
type textarea "Spoke with client and he is sending his 2024 TR via email this evening-MC"
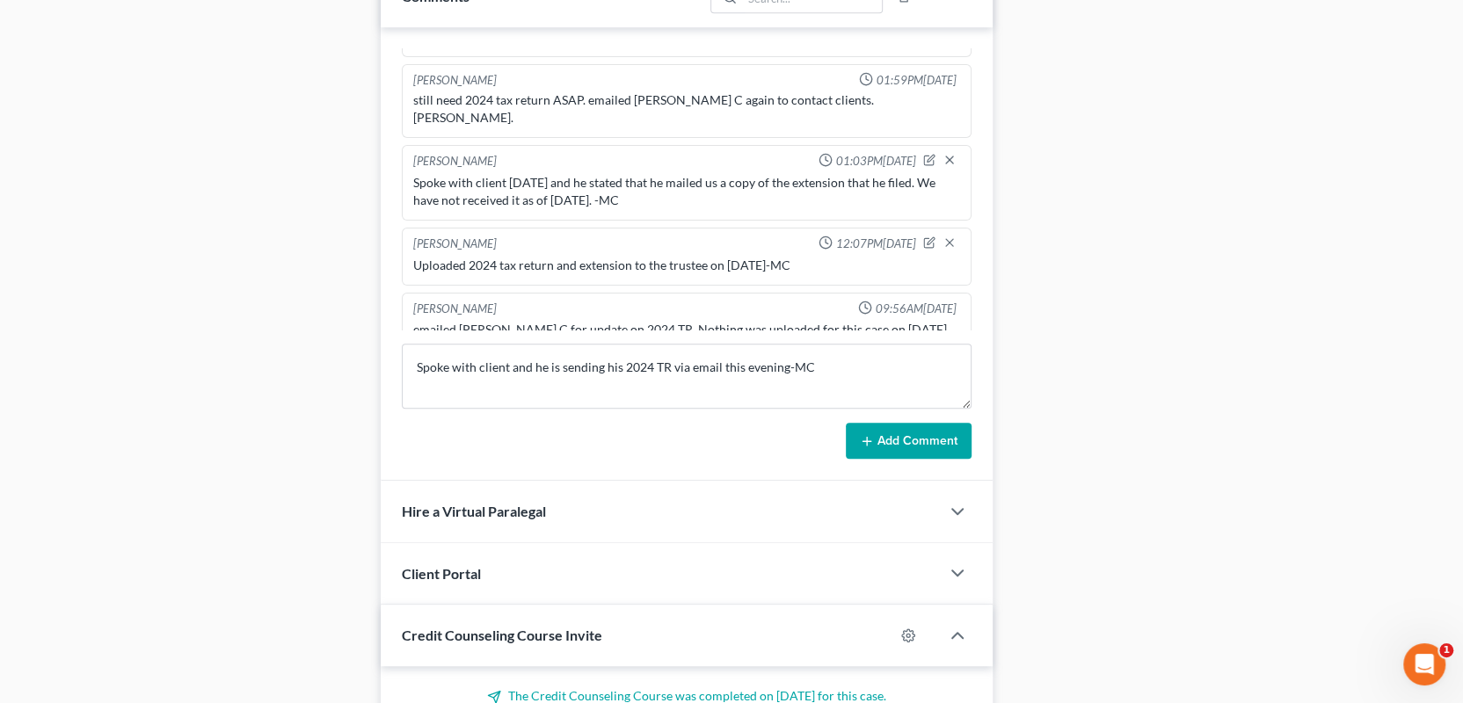
click at [932, 443] on button "Add Comment" at bounding box center [909, 441] width 126 height 37
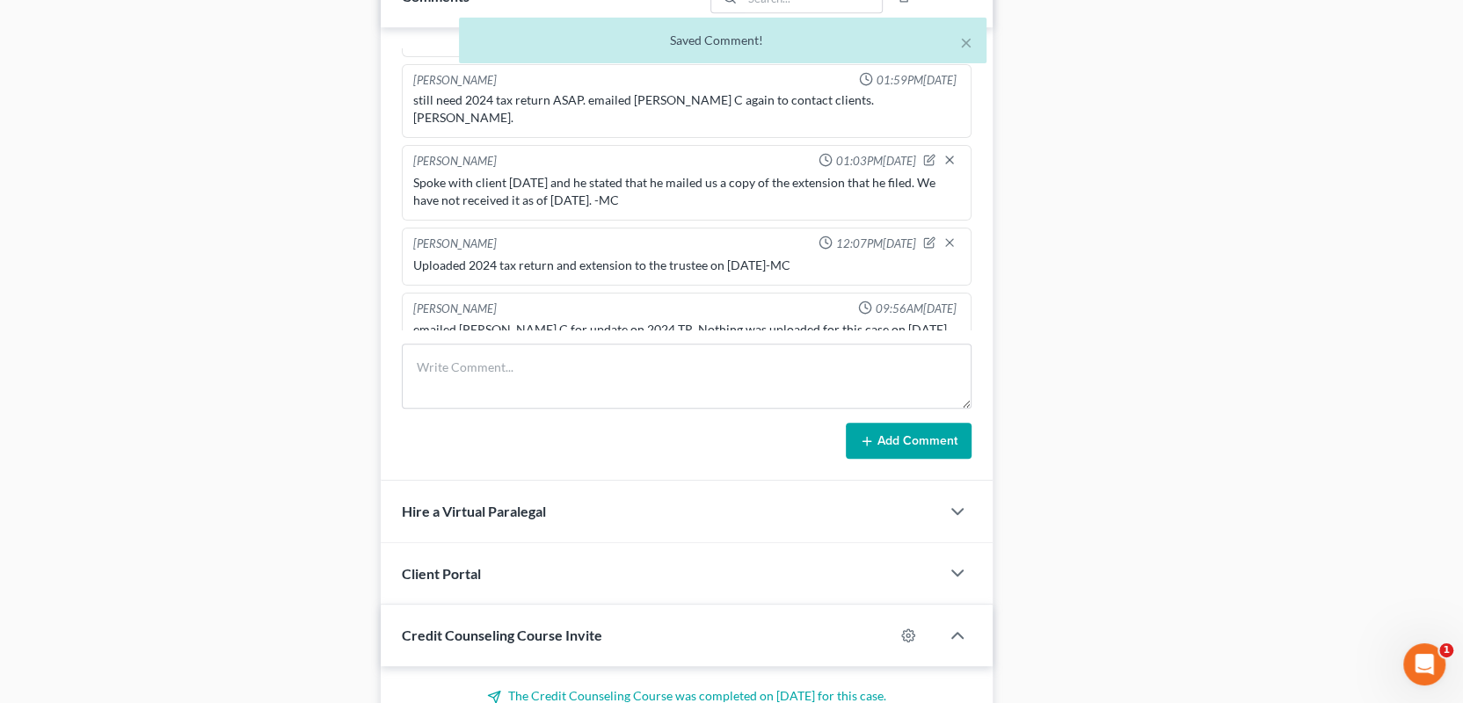
scroll to position [420, 0]
